Goal: Find specific page/section

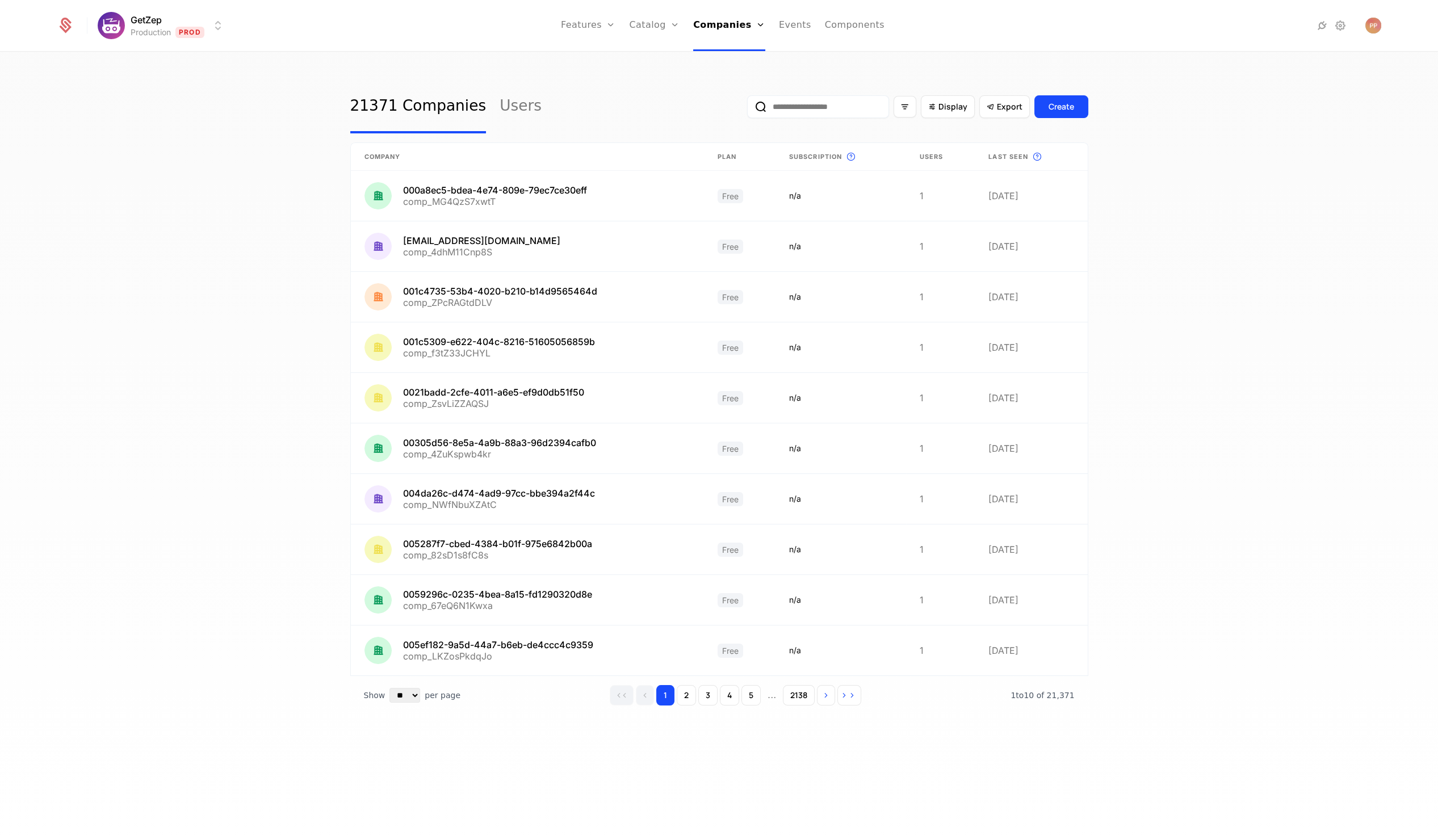
click at [815, 104] on input "email" at bounding box center [818, 107] width 142 height 23
paste input "**********"
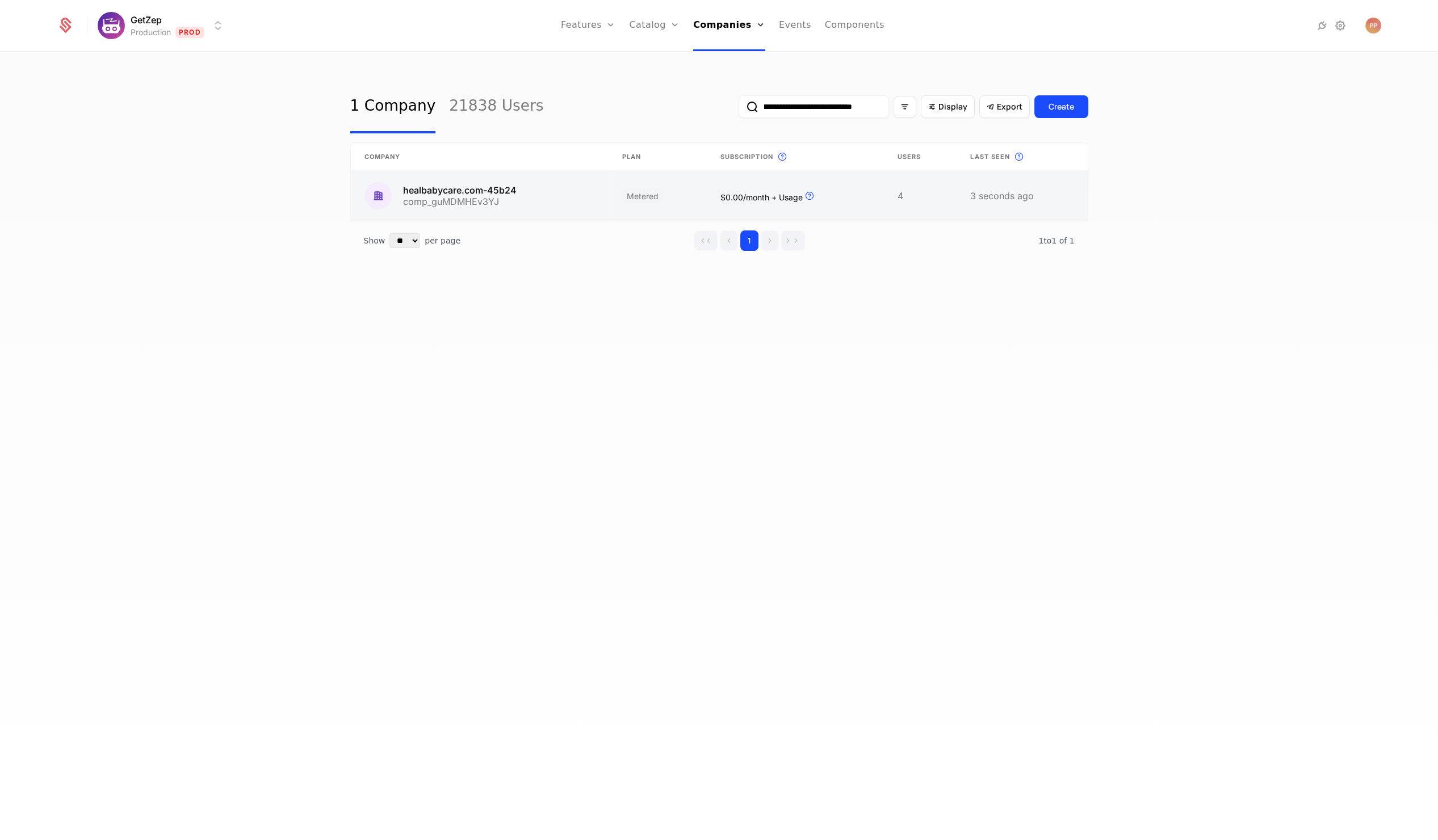
type input "**********"
click at [511, 183] on link at bounding box center [480, 196] width 258 height 50
